Goal: Communication & Community: Share content

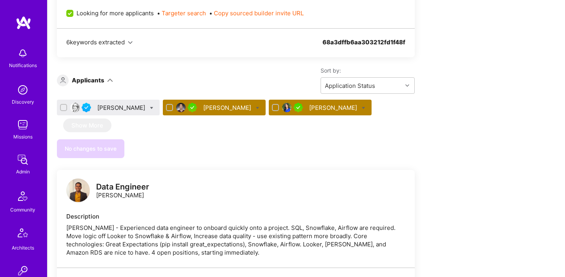
scroll to position [375, 0]
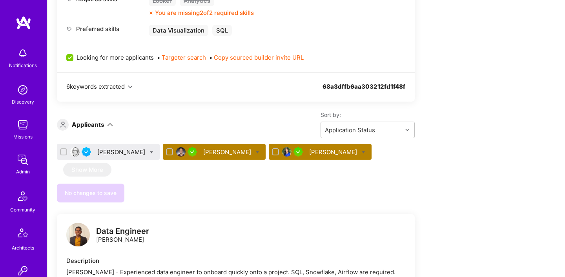
click at [114, 153] on div "Monica Spisar" at bounding box center [121, 152] width 49 height 8
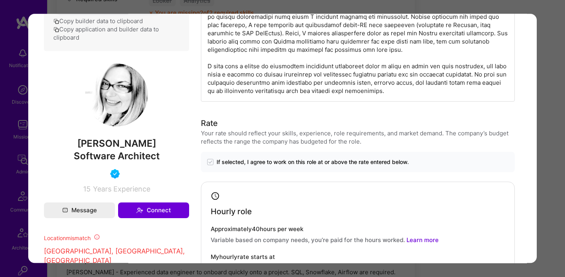
scroll to position [446, 0]
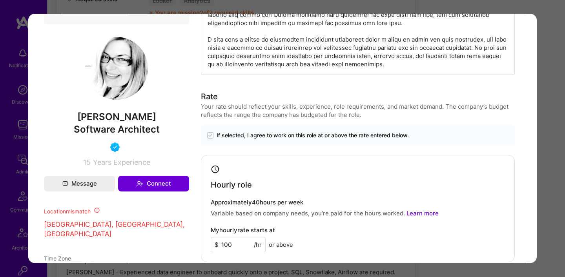
click at [553, 163] on div "Application 1 of 3 Builder Missing Requirements Required Location See locations…" at bounding box center [282, 138] width 565 height 277
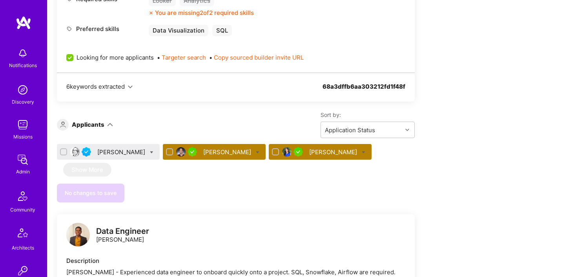
click at [150, 151] on icon at bounding box center [152, 153] width 4 height 4
checkbox input "true"
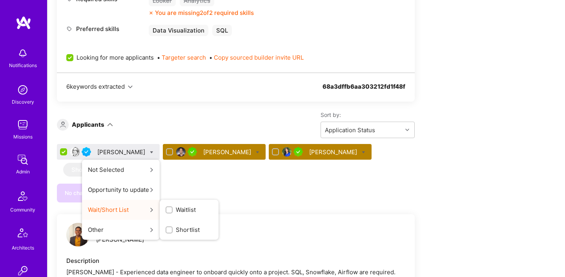
click at [176, 228] on span "Shortlist" at bounding box center [188, 230] width 24 height 8
click at [0, 0] on input "Shortlist" at bounding box center [0, 0] width 0 height 0
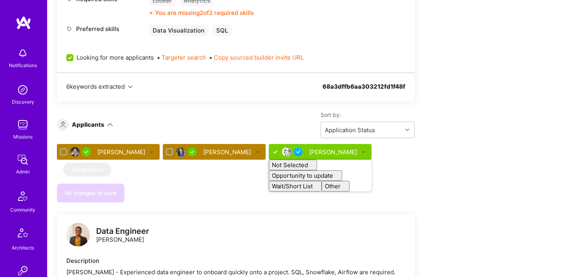
checkbox input "false"
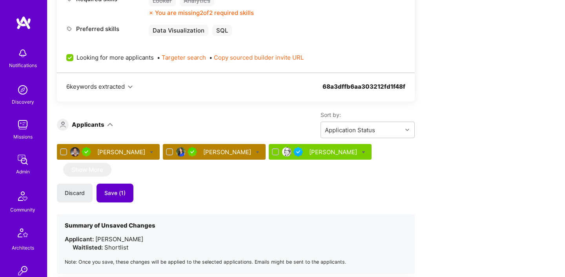
click at [110, 197] on button "Save (1)" at bounding box center [115, 193] width 37 height 19
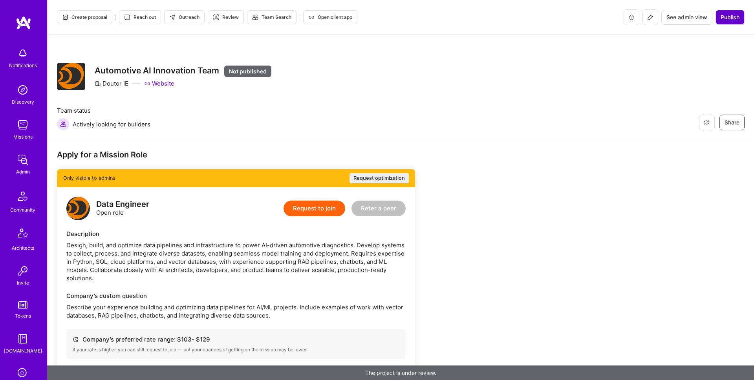
click at [733, 16] on span "Publish" at bounding box center [729, 17] width 19 height 8
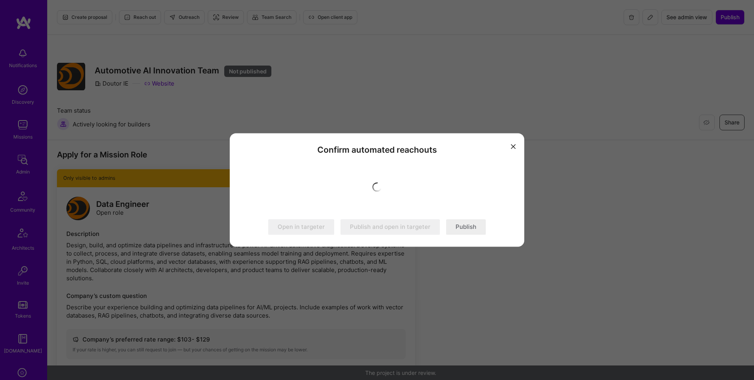
click at [472, 230] on button "Publish" at bounding box center [466, 227] width 40 height 16
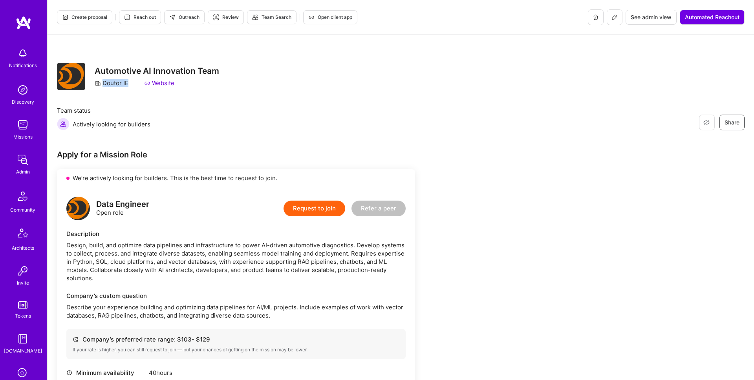
drag, startPoint x: 103, startPoint y: 84, endPoint x: 187, endPoint y: 93, distance: 84.1
click at [128, 84] on div "Doutor IE" at bounding box center [112, 83] width 34 height 8
click at [614, 17] on icon at bounding box center [614, 17] width 6 height 6
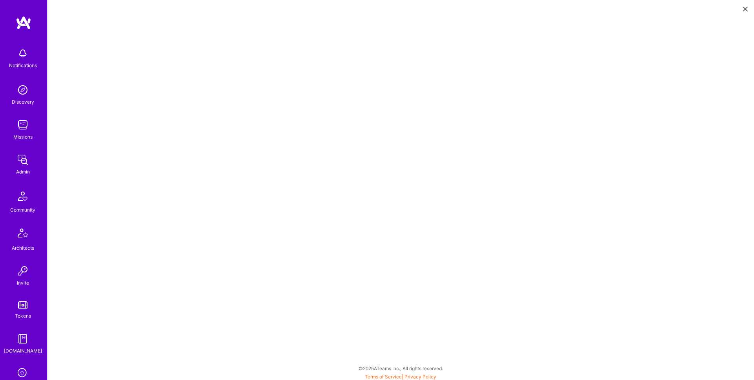
click at [745, 7] on icon at bounding box center [745, 9] width 5 height 5
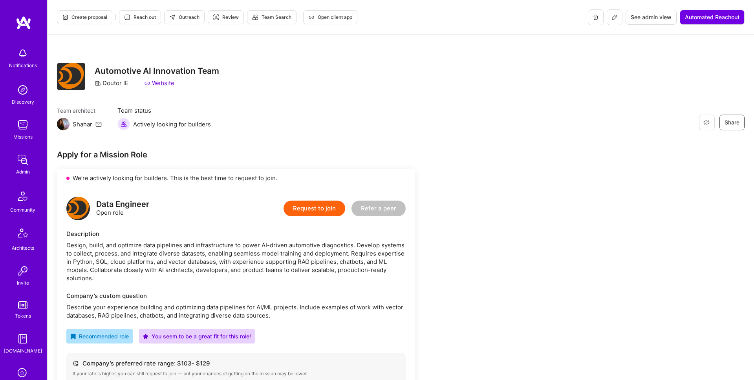
click at [194, 16] on span "Outreach" at bounding box center [184, 17] width 30 height 7
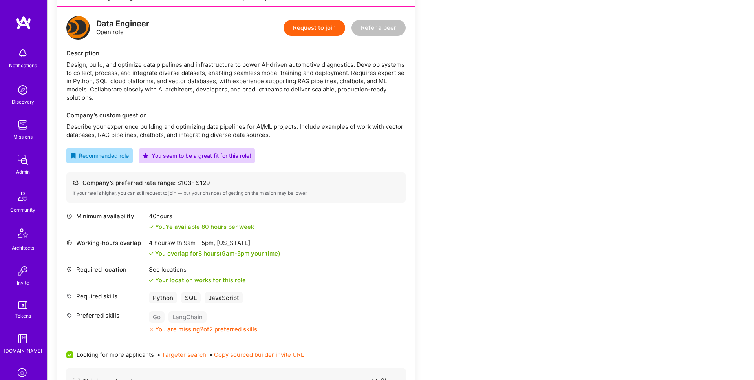
scroll to position [196, 0]
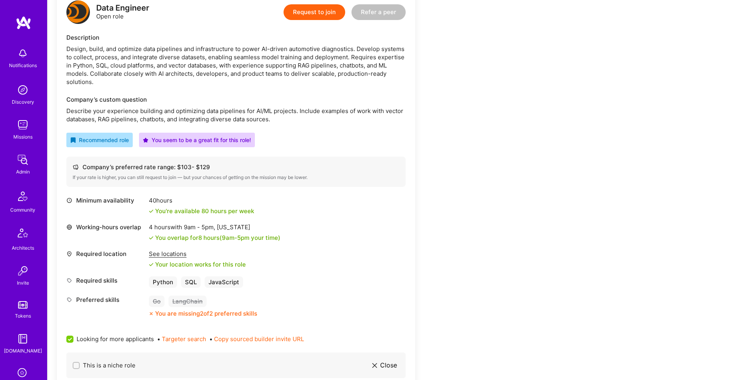
click at [171, 251] on div "See locations" at bounding box center [197, 254] width 97 height 8
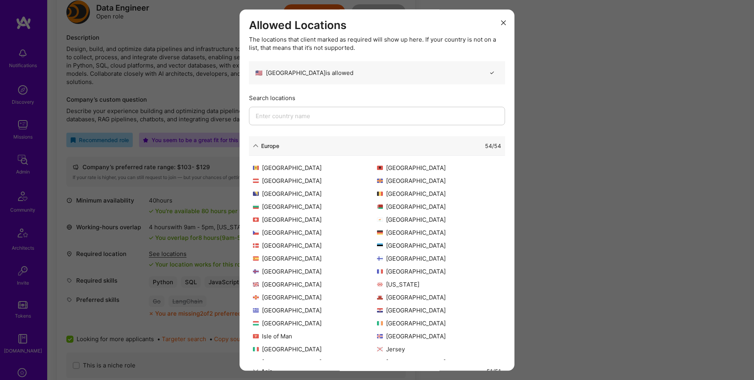
click at [250, 144] on div "Europe 54 / 54" at bounding box center [377, 146] width 256 height 20
click at [256, 144] on icon "modal" at bounding box center [255, 145] width 5 height 5
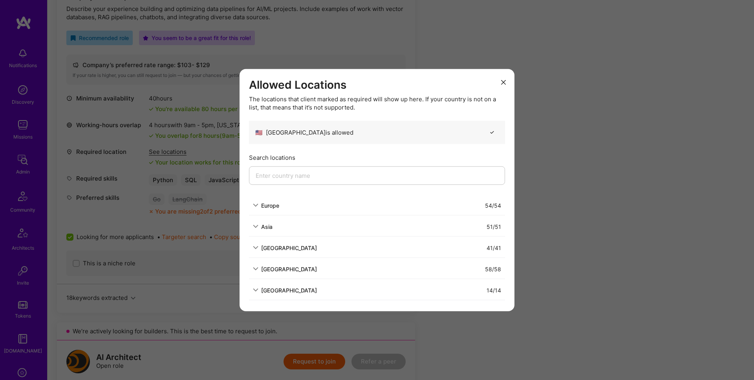
scroll to position [314, 0]
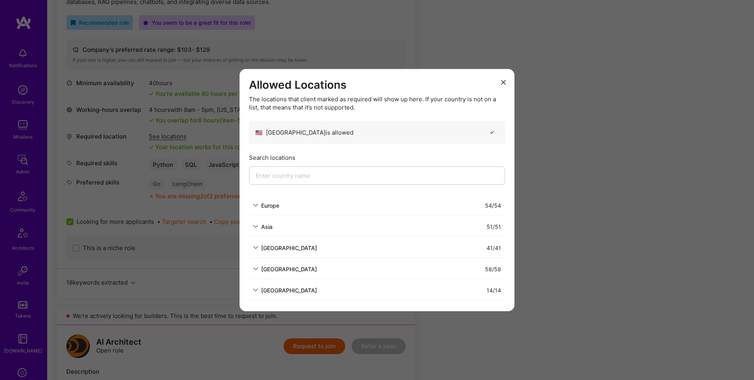
click at [598, 236] on div "Allowed Locations The locations that client marked as required will show up her…" at bounding box center [377, 190] width 754 height 380
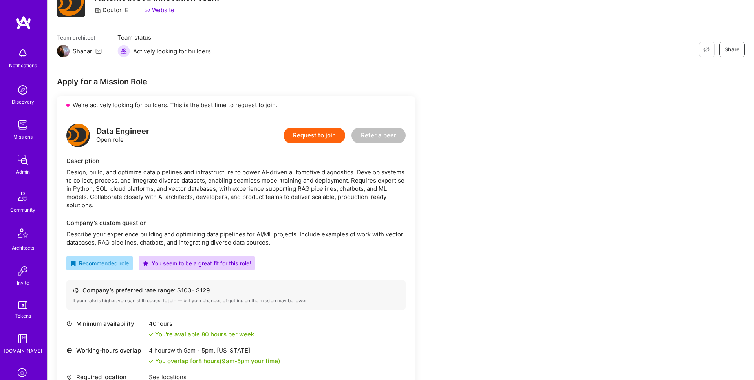
scroll to position [0, 0]
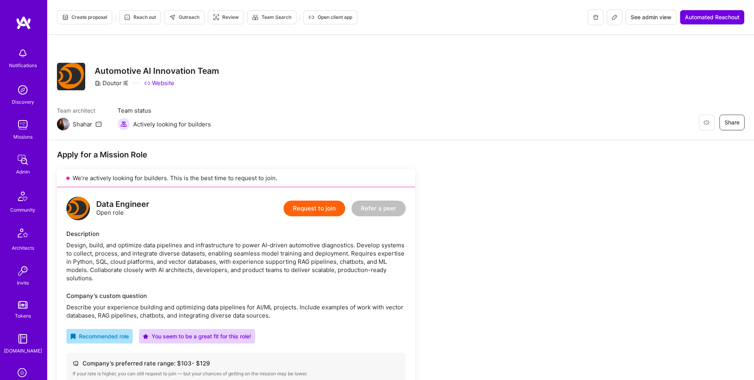
click at [613, 17] on icon at bounding box center [614, 17] width 6 height 6
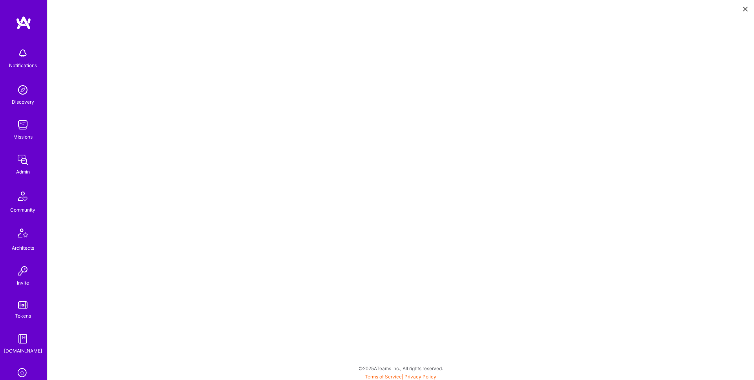
click at [745, 9] on icon at bounding box center [745, 9] width 5 height 5
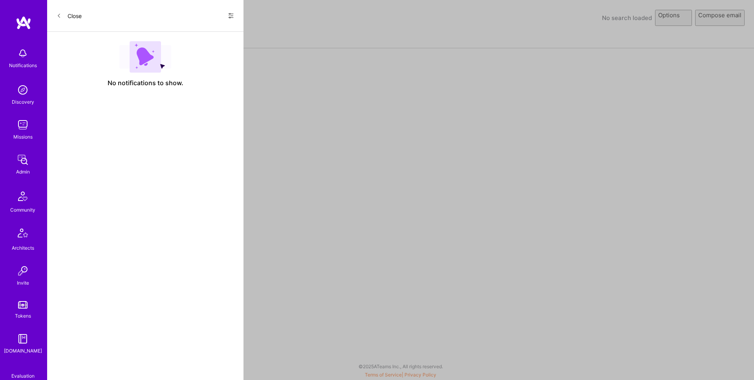
select select "rich-reachout"
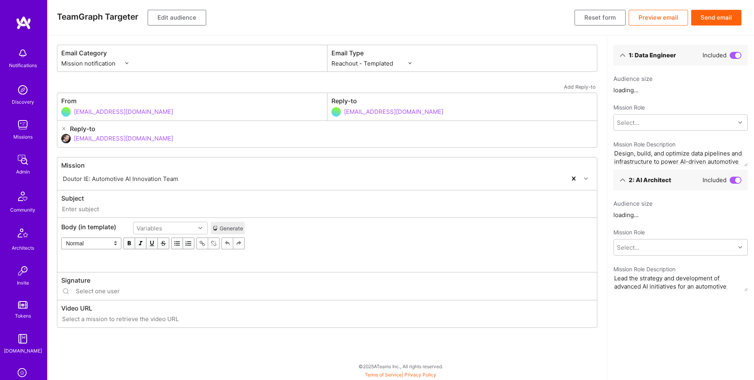
click at [179, 20] on button "Edit audience" at bounding box center [177, 18] width 59 height 16
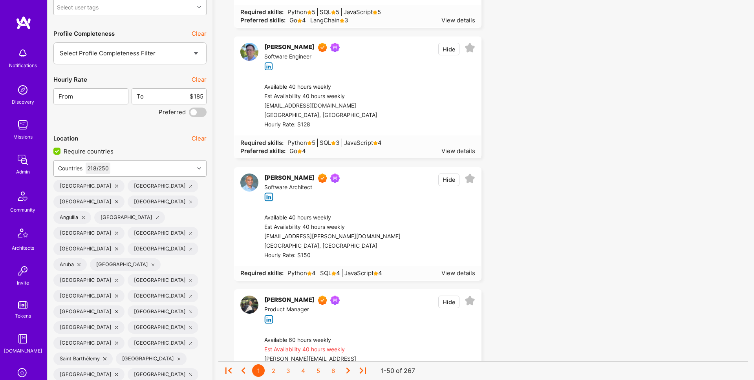
scroll to position [1453, 0]
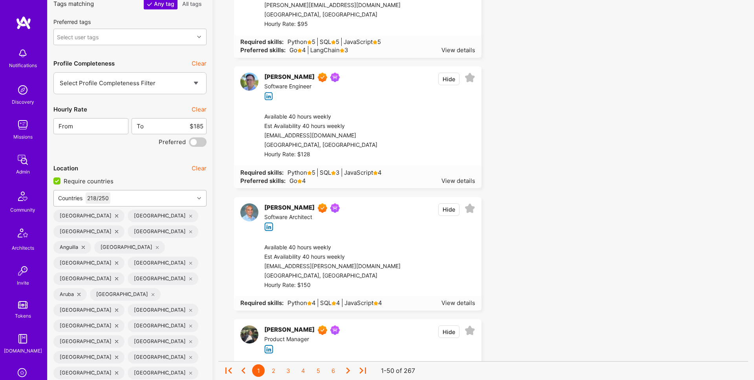
click at [150, 199] on div "Countries 218 / 250" at bounding box center [124, 198] width 140 height 16
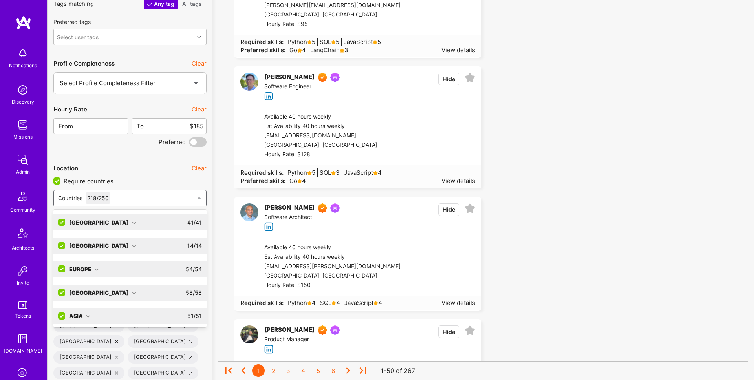
click at [62, 293] on input "checkbox" at bounding box center [62, 292] width 7 height 7
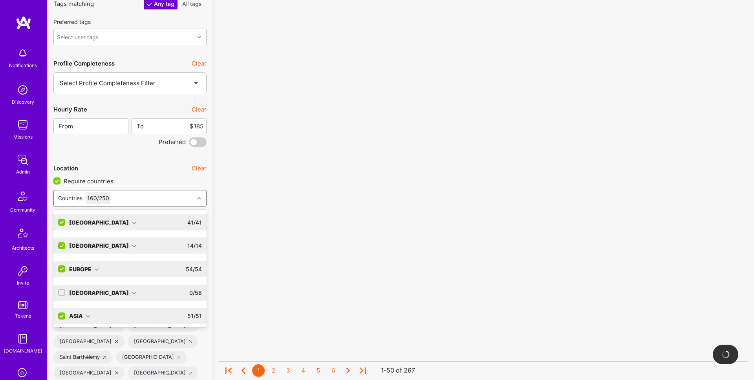
scroll to position [1446, 0]
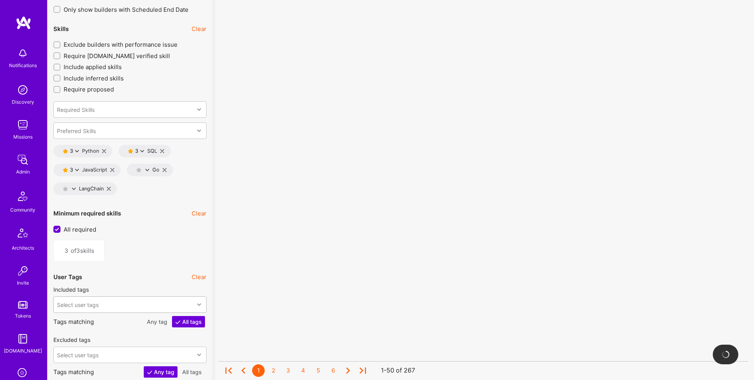
scroll to position [1007, 0]
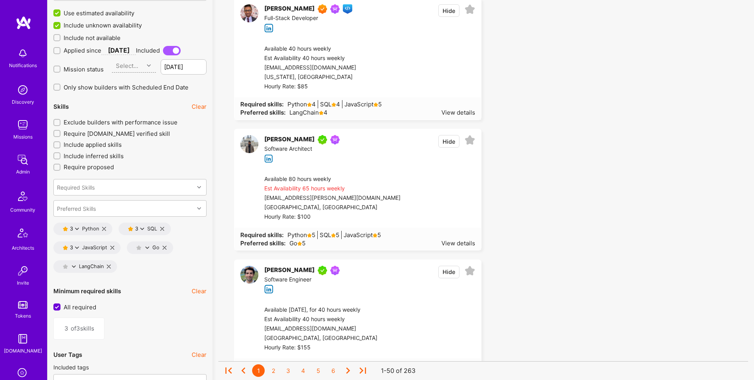
click at [77, 227] on icon at bounding box center [77, 229] width 4 height 4
click at [98, 250] on button "4 star s" at bounding box center [111, 250] width 59 height 16
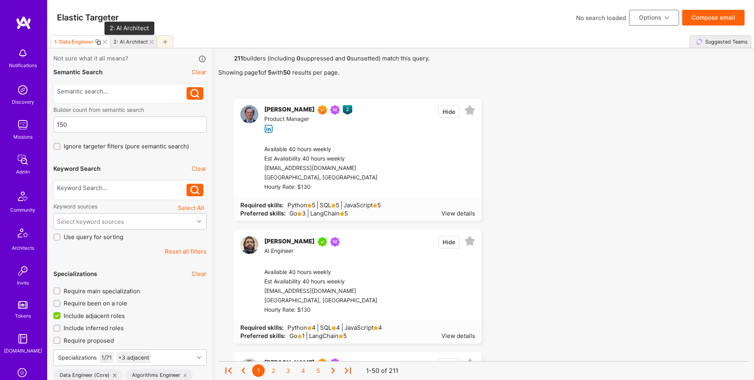
click at [130, 43] on div "2: AI Architect" at bounding box center [130, 42] width 35 height 6
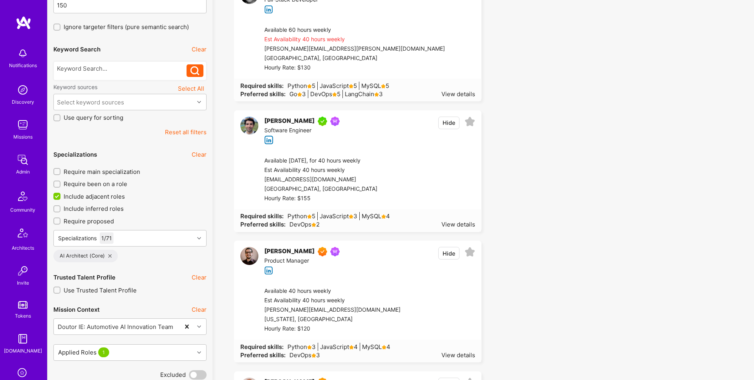
scroll to position [169, 0]
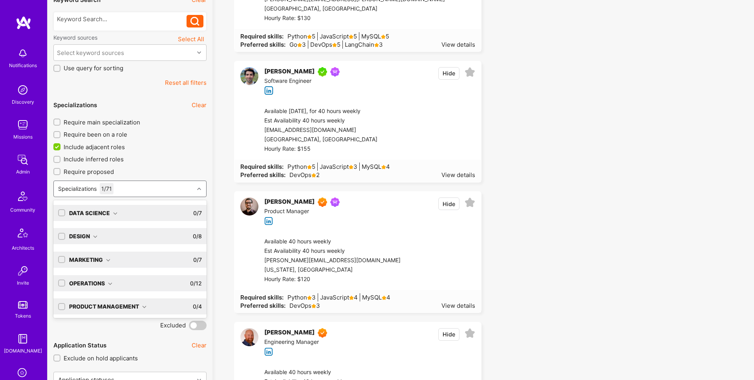
click at [155, 188] on div "Specializations 1 / 71" at bounding box center [124, 189] width 140 height 16
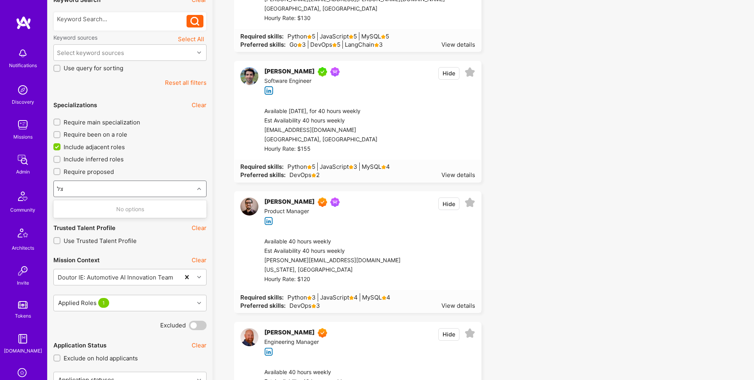
type input "צ"
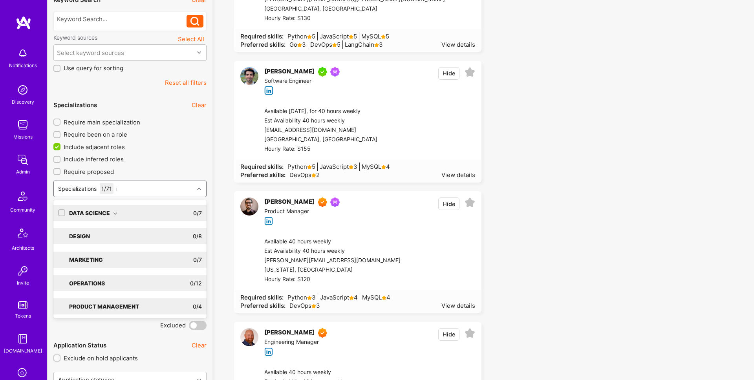
type input "ml"
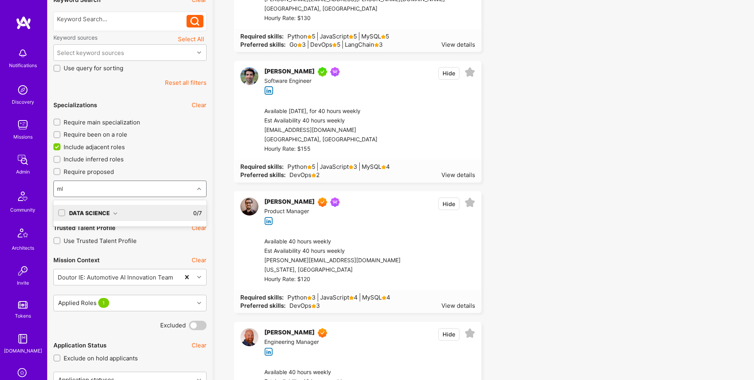
click at [115, 214] on icon at bounding box center [115, 213] width 4 height 4
click at [91, 227] on div "ML Engineer" at bounding box center [130, 229] width 144 height 8
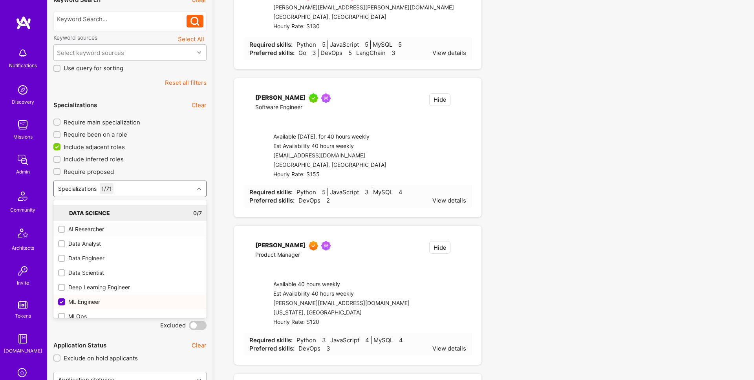
checkbox input "true"
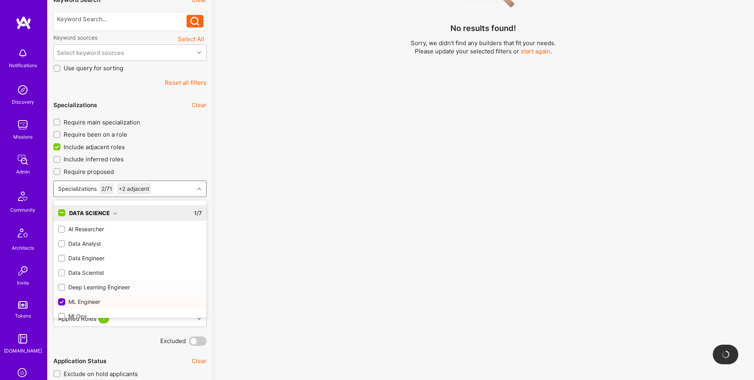
click at [116, 287] on div "Deep Learning Engineer" at bounding box center [130, 287] width 144 height 8
checkbox input "true"
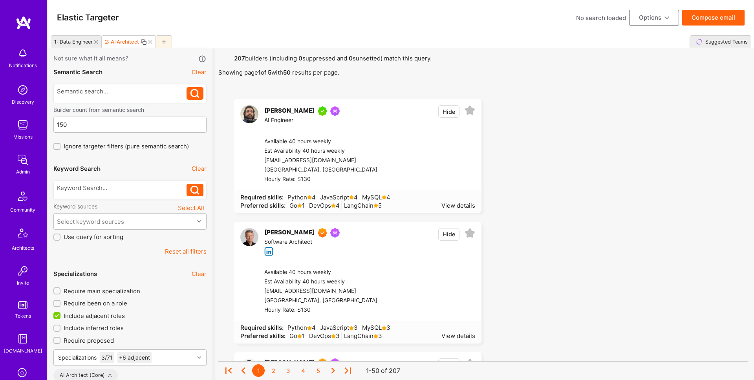
click at [143, 42] on icon at bounding box center [144, 42] width 6 height 6
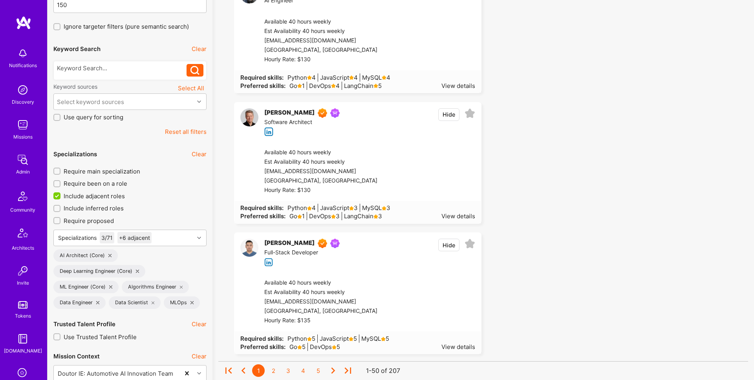
scroll to position [153, 0]
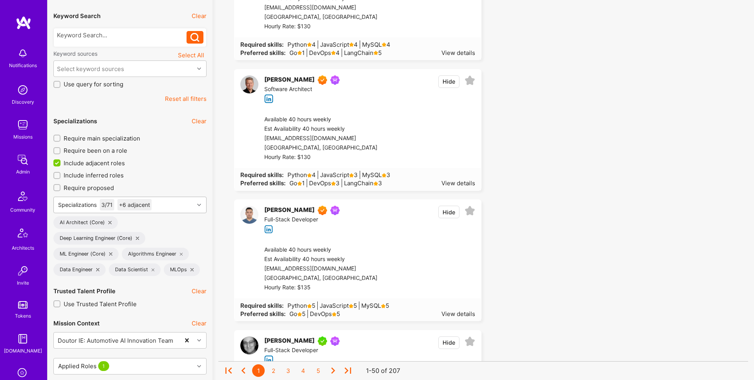
click at [162, 206] on div "Specializations 3 / 71 +6 adjacent" at bounding box center [124, 205] width 140 height 16
type input "softwar"
click at [141, 230] on div "Software Engineering" at bounding box center [108, 229] width 78 height 8
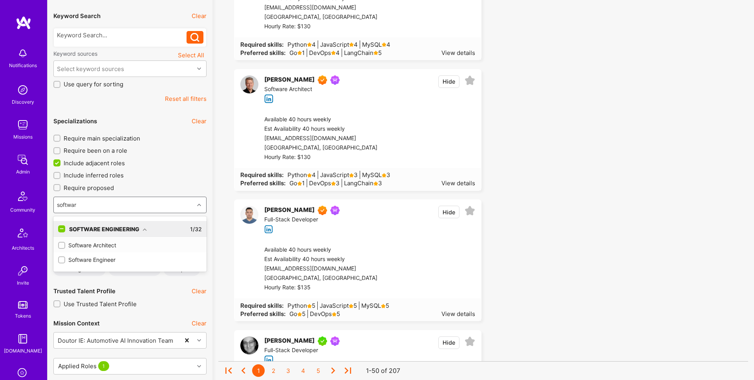
click at [60, 245] on input "checkbox" at bounding box center [62, 245] width 5 height 5
checkbox input "true"
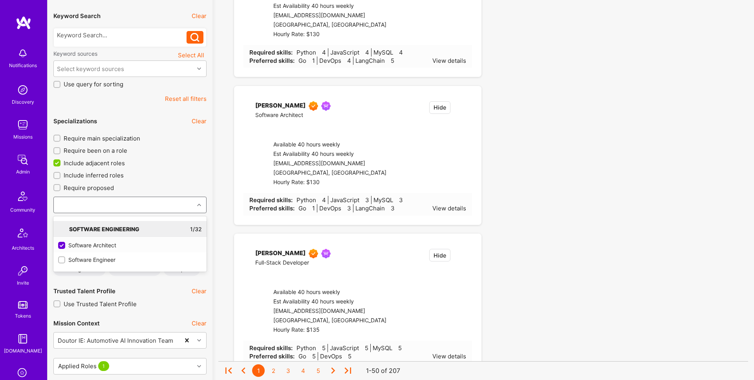
checkbox input "true"
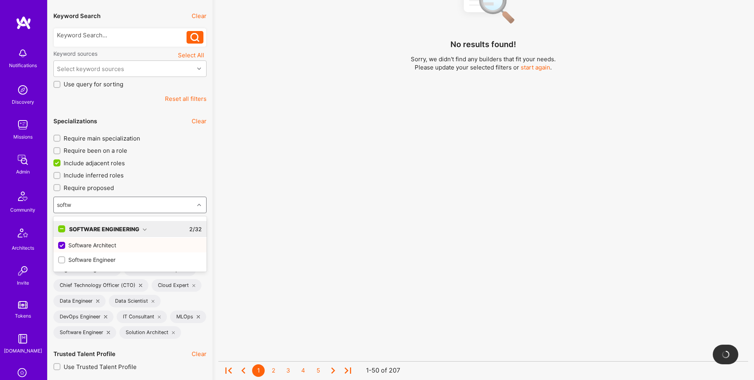
type input "softwa"
click at [60, 260] on input "checkbox" at bounding box center [62, 260] width 5 height 5
checkbox input "true"
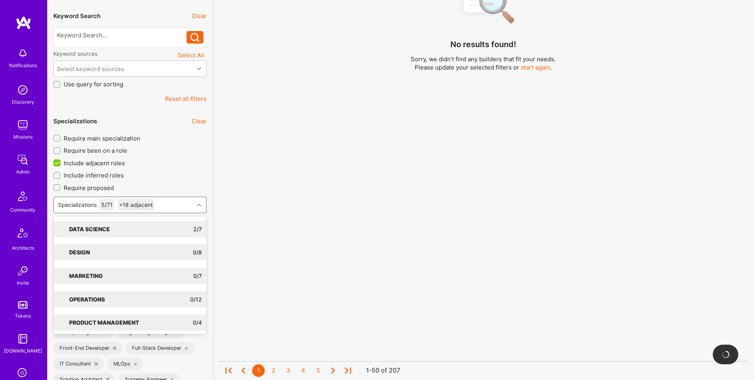
click at [275, 256] on div "No results found! Sorry, we didn't find any builders that fit your needs. Pleas…" at bounding box center [483, 112] width 530 height 304
click at [186, 204] on div "Specializations 5 / 71 +18 adjacent" at bounding box center [124, 205] width 140 height 16
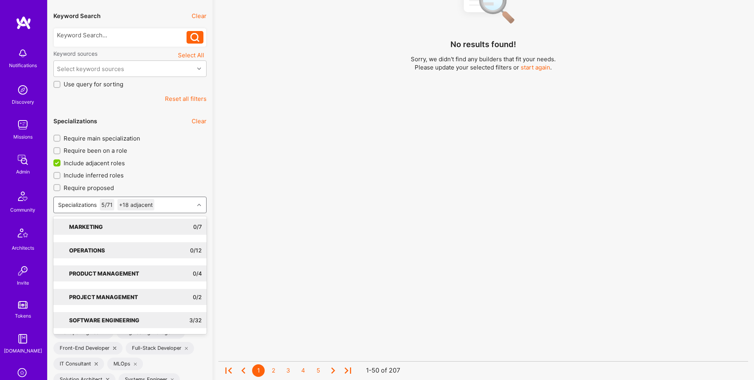
click at [245, 253] on div "No results found! Sorry, we didn't find any builders that fit your needs. Pleas…" at bounding box center [483, 112] width 530 height 304
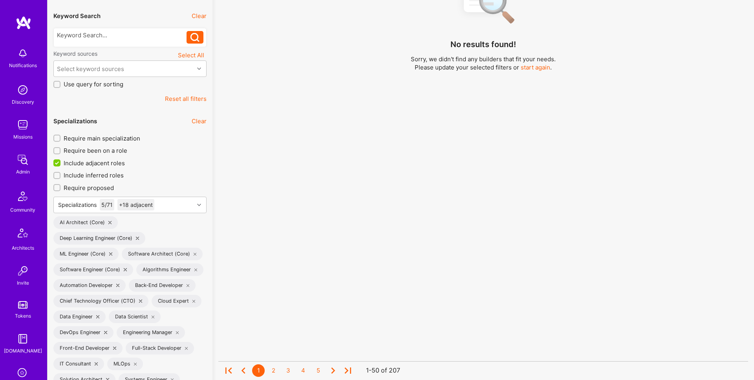
click at [195, 122] on button "Clear" at bounding box center [199, 121] width 15 height 8
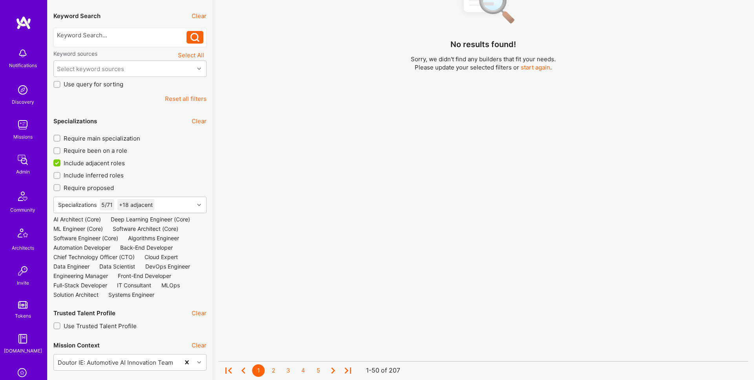
checkbox input "false"
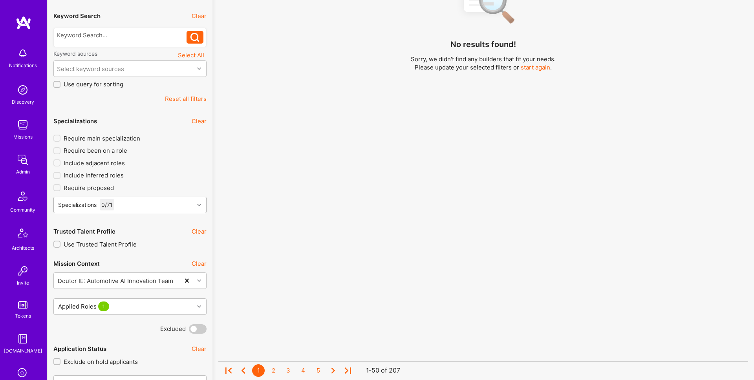
click at [169, 203] on div "Specializations 0 / 71" at bounding box center [124, 205] width 140 height 16
type input "software"
click at [144, 229] on icon at bounding box center [145, 229] width 4 height 4
click at [64, 245] on input "checkbox" at bounding box center [62, 245] width 5 height 5
checkbox input "true"
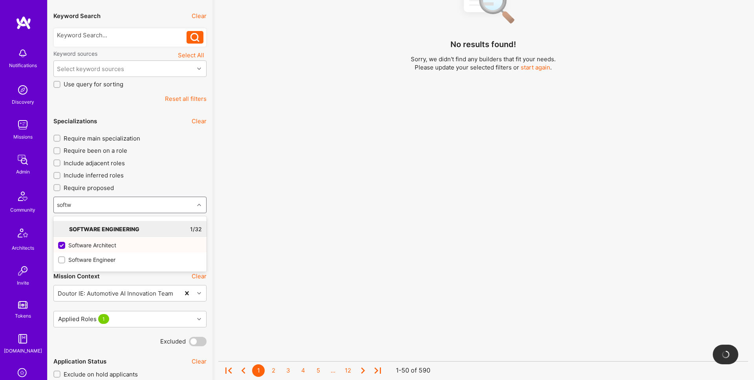
type input "softwa"
click at [92, 260] on div "Software Engineer" at bounding box center [130, 260] width 144 height 8
checkbox input "true"
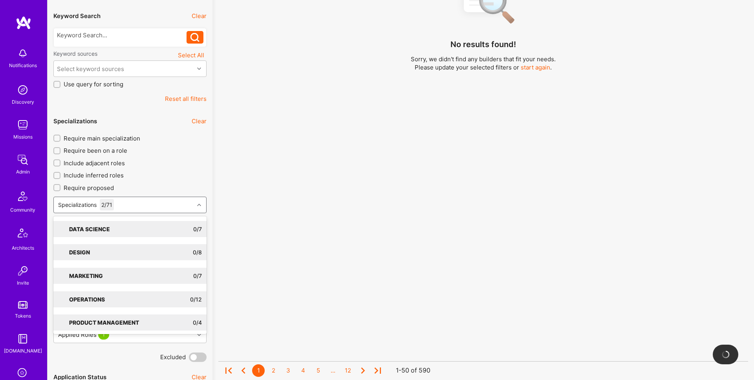
click at [235, 244] on div "No results found! Sorry, we didn't find any builders that fit your needs. Pleas…" at bounding box center [483, 112] width 530 height 304
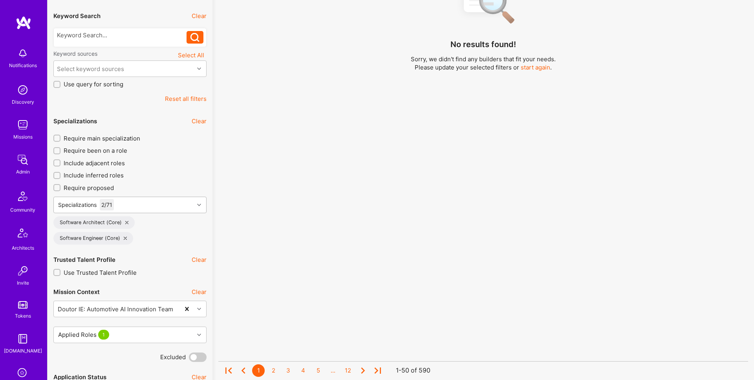
click at [154, 206] on div "Specializations 2 / 71" at bounding box center [124, 205] width 140 height 16
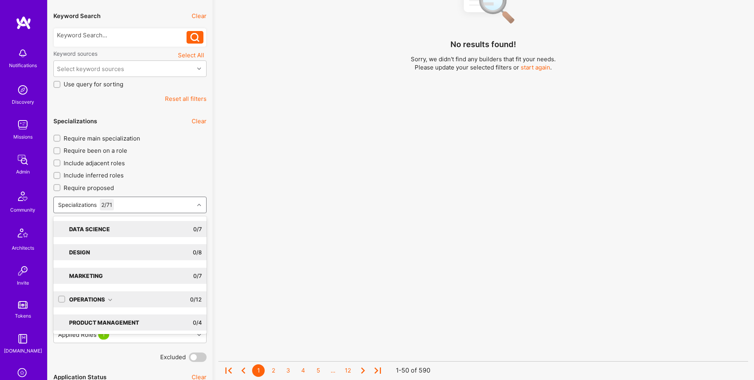
type input "v"
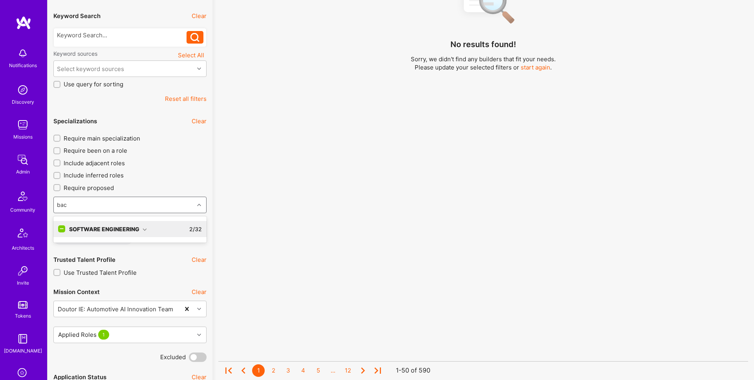
type input "back"
click at [146, 230] on div "Software Engineering 2 / 32" at bounding box center [133, 229] width 137 height 16
click at [108, 245] on div "Back-End Developer" at bounding box center [130, 245] width 144 height 8
checkbox input "true"
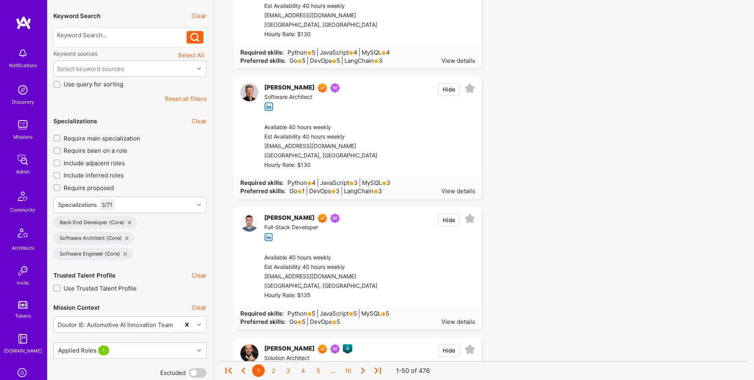
click at [102, 163] on span "Include adjacent roles" at bounding box center [94, 163] width 61 height 8
click at [60, 163] on input "Include adjacent roles" at bounding box center [57, 163] width 5 height 5
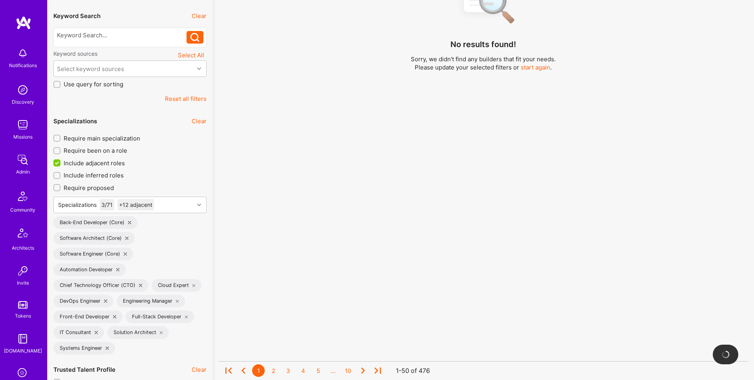
checkbox input "true"
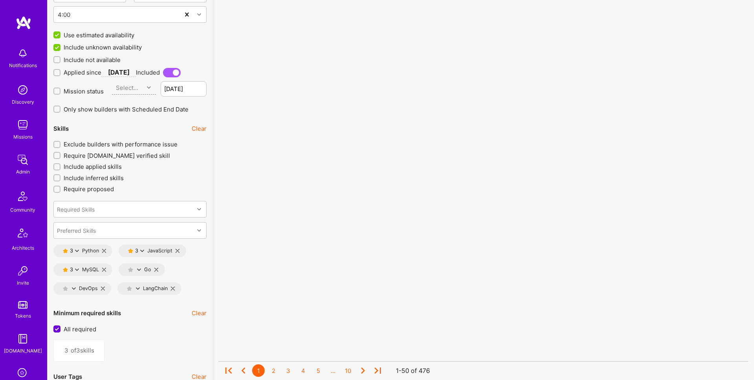
scroll to position [1104, 0]
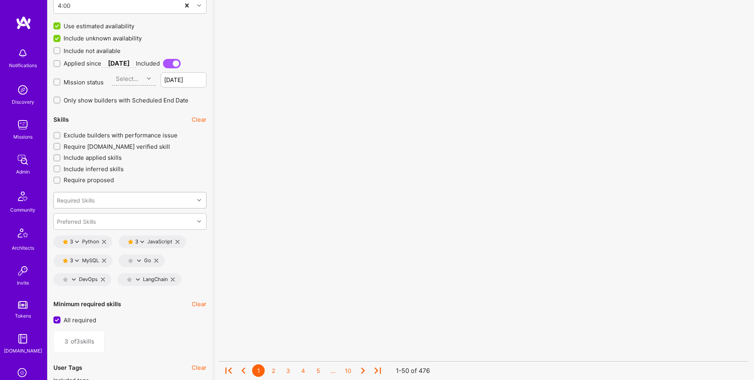
click at [183, 199] on div "Required Skills" at bounding box center [124, 200] width 140 height 16
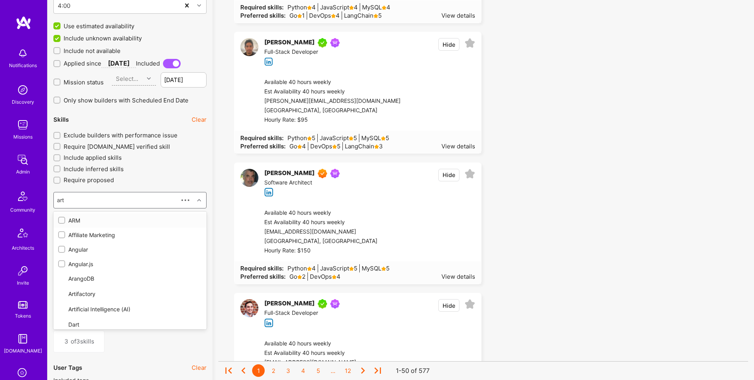
type input "arti"
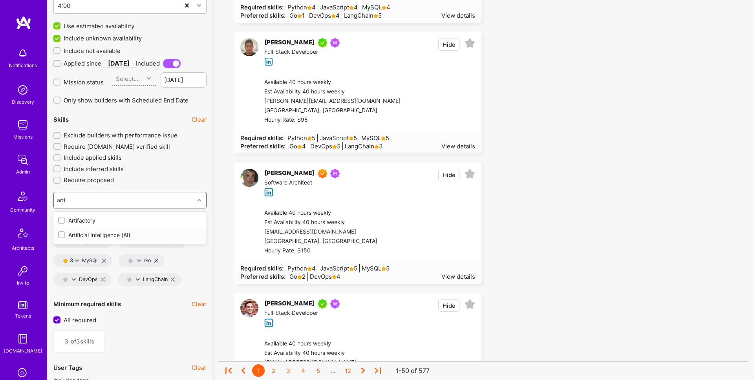
drag, startPoint x: 120, startPoint y: 233, endPoint x: 216, endPoint y: 227, distance: 96.0
click at [120, 233] on div "Artificial Intelligence (AI)" at bounding box center [130, 235] width 144 height 8
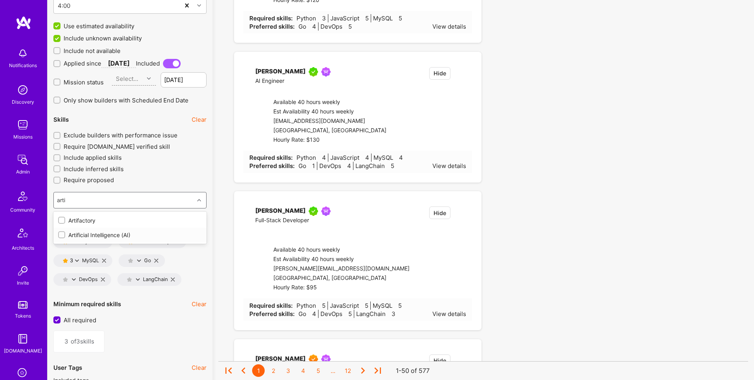
type input "4"
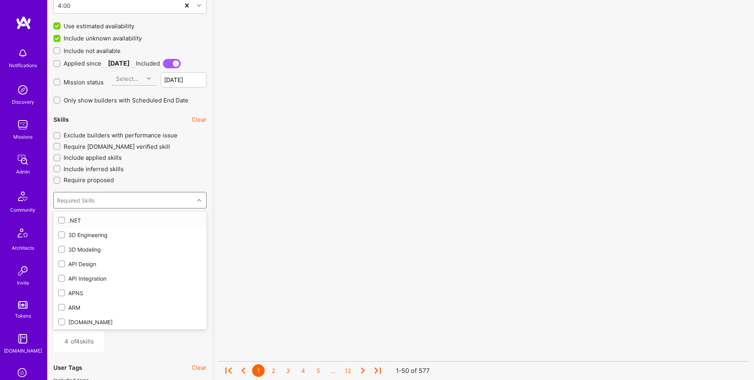
checkbox input "true"
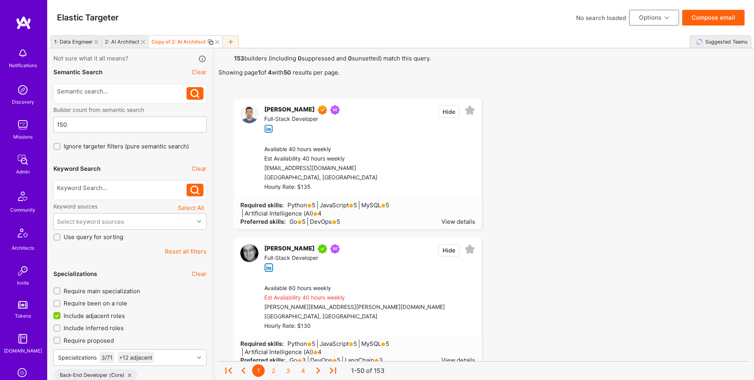
click at [720, 18] on button "Compose email" at bounding box center [713, 18] width 62 height 16
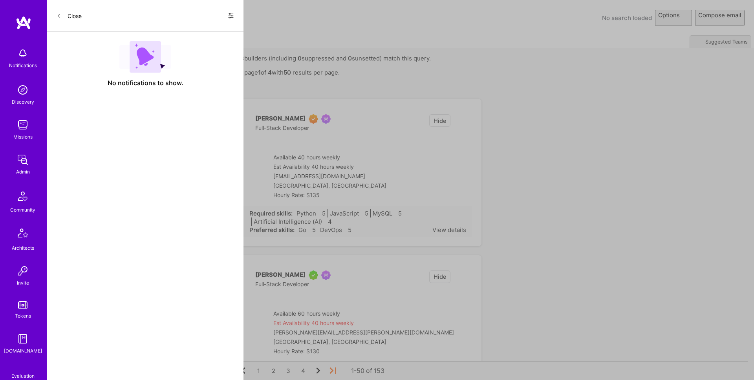
select select "rich-reachout"
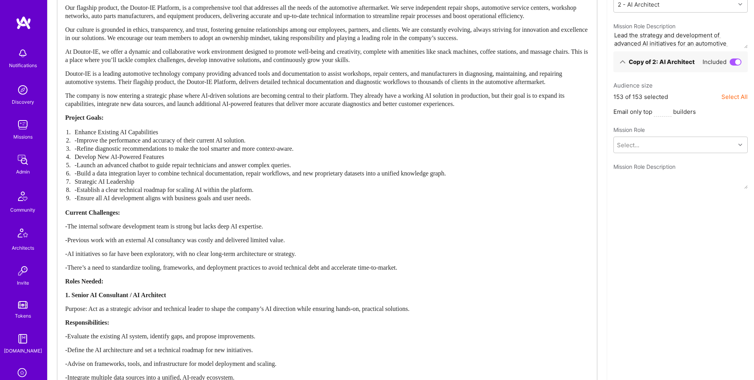
scroll to position [282, 0]
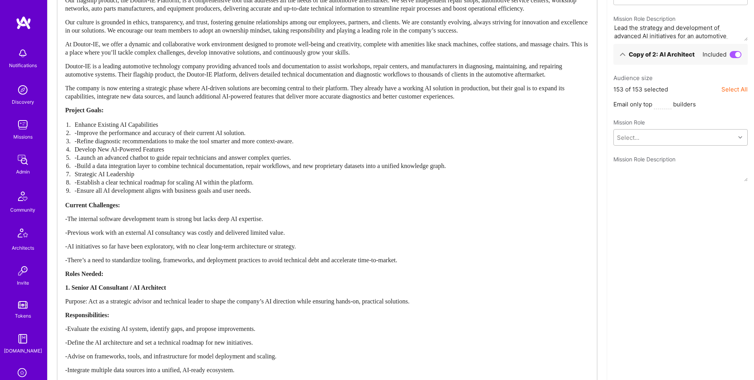
click at [664, 137] on div "Select..." at bounding box center [674, 138] width 121 height 16
click at [661, 201] on span "Lead the strategy and development of advanced AI initiatives for an automotive …" at bounding box center [680, 209] width 125 height 16
type textarea "Lead the strategy and development of advanced AI initiatives for an automotive …"
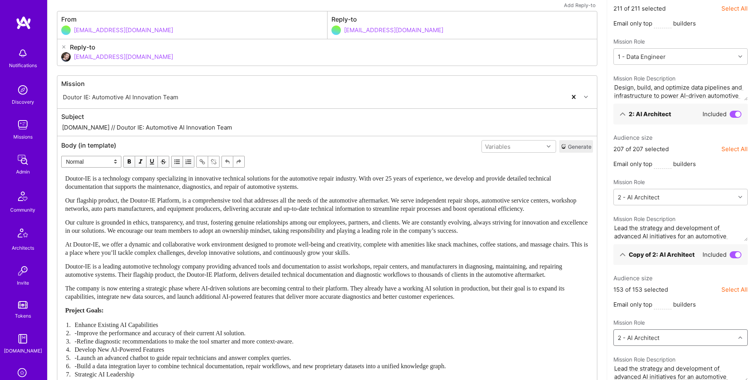
scroll to position [82, 0]
drag, startPoint x: 187, startPoint y: 230, endPoint x: 209, endPoint y: 231, distance: 22.4
click at [189, 229] on span "Our culture is grounded in ethics, transparency, and trust, fostering genuine r…" at bounding box center [327, 226] width 524 height 15
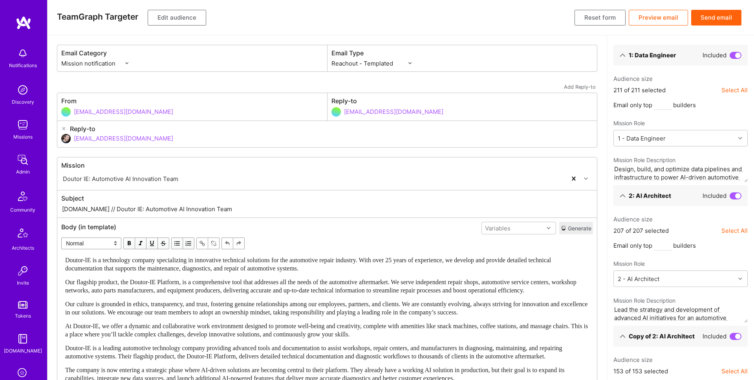
select select "rich-reachout"
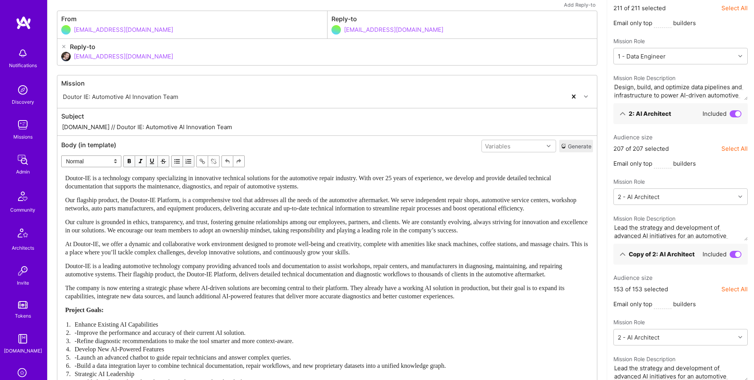
click at [441, 252] on span "At Doutor-IE, we offer a dynamic and collaborative work environment designed to…" at bounding box center [327, 248] width 524 height 15
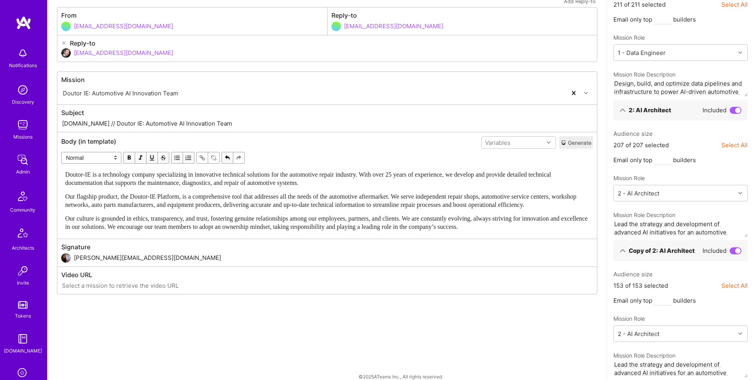
scroll to position [0, 0]
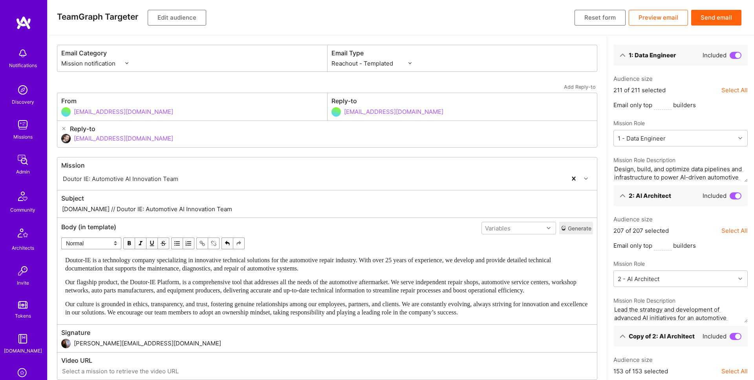
click at [142, 138] on input "dor@a.team" at bounding box center [333, 138] width 519 height 20
type input "d"
type input "ד"
click at [148, 163] on div "Shahar Shavit shahar@a.team" at bounding box center [327, 164] width 532 height 28
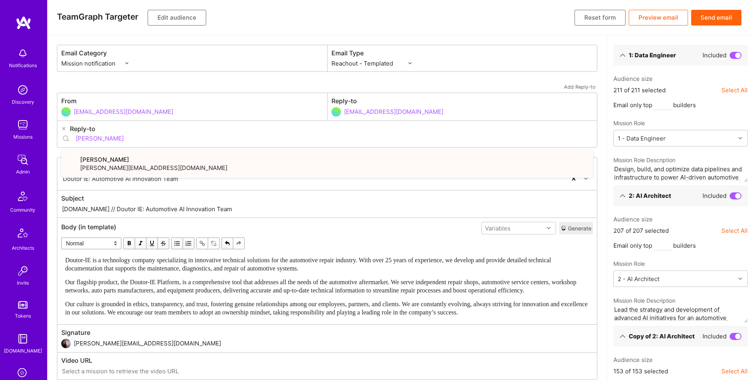
type input "[PERSON_NAME][EMAIL_ADDRESS][DOMAIN_NAME]"
click at [188, 152] on div "Email Category Mission notification Community & Product Email Type Custom - Tem…" at bounding box center [327, 212] width 540 height 335
click at [664, 17] on button "Preview email" at bounding box center [658, 18] width 59 height 16
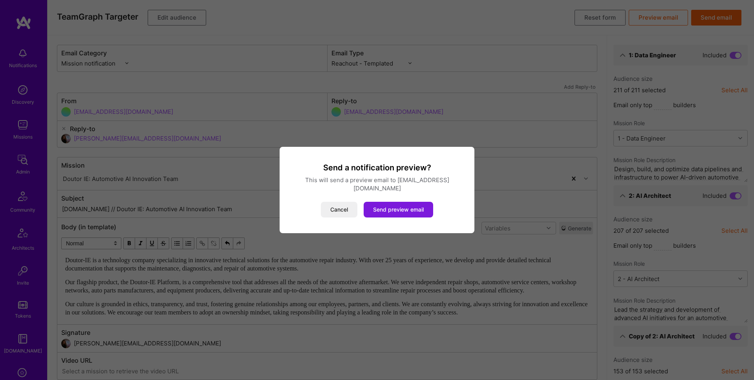
click at [396, 208] on button "Send preview email" at bounding box center [398, 210] width 69 height 16
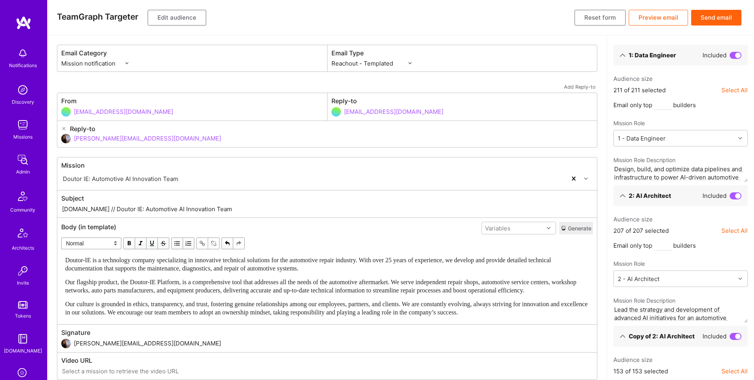
click at [718, 18] on button "Send email" at bounding box center [716, 18] width 50 height 16
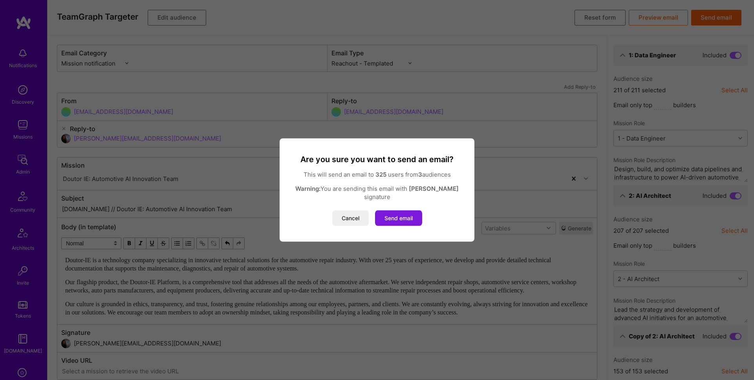
click at [399, 218] on button "Send email" at bounding box center [398, 218] width 47 height 16
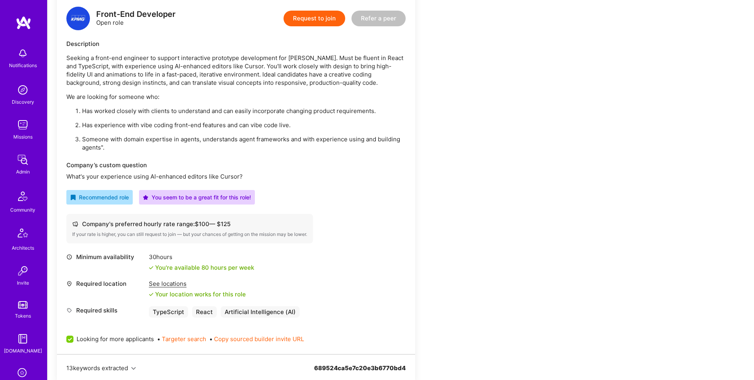
scroll to position [378, 0]
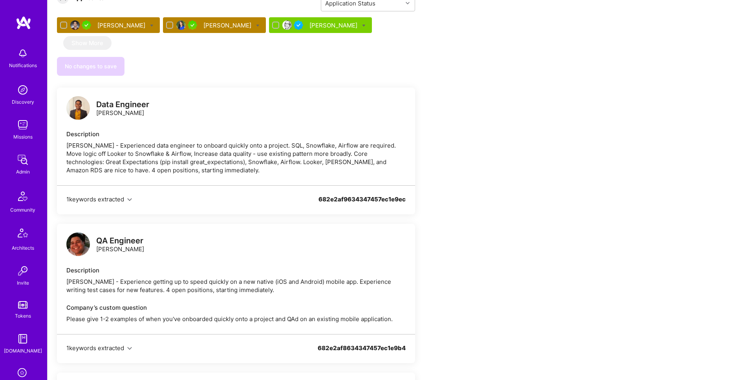
scroll to position [387, 0]
